Goal: Task Accomplishment & Management: Manage account settings

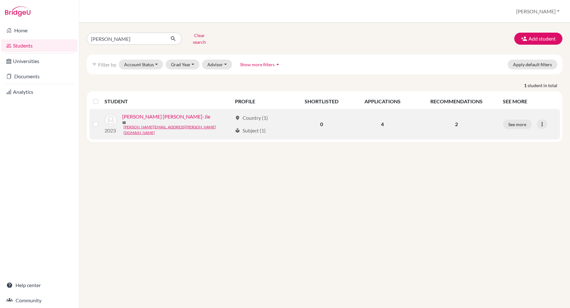
click at [165, 115] on link "[PERSON_NAME] [PERSON_NAME]-Jie" at bounding box center [166, 117] width 88 height 8
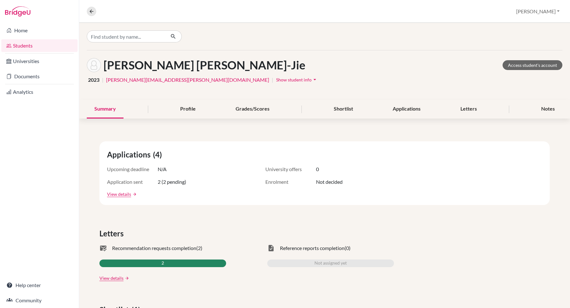
click at [276, 80] on span "Show student info" at bounding box center [293, 79] width 35 height 5
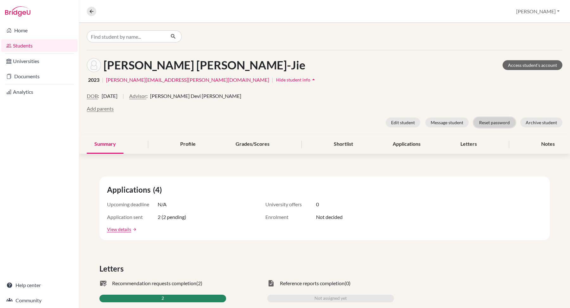
click at [490, 120] on button "Reset password" at bounding box center [494, 122] width 41 height 10
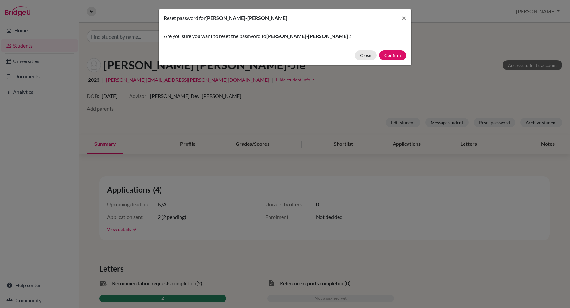
click at [394, 49] on div "Close Confirm" at bounding box center [285, 55] width 253 height 20
click at [393, 54] on button "Confirm" at bounding box center [392, 55] width 27 height 10
